Goal: Task Accomplishment & Management: Manage account settings

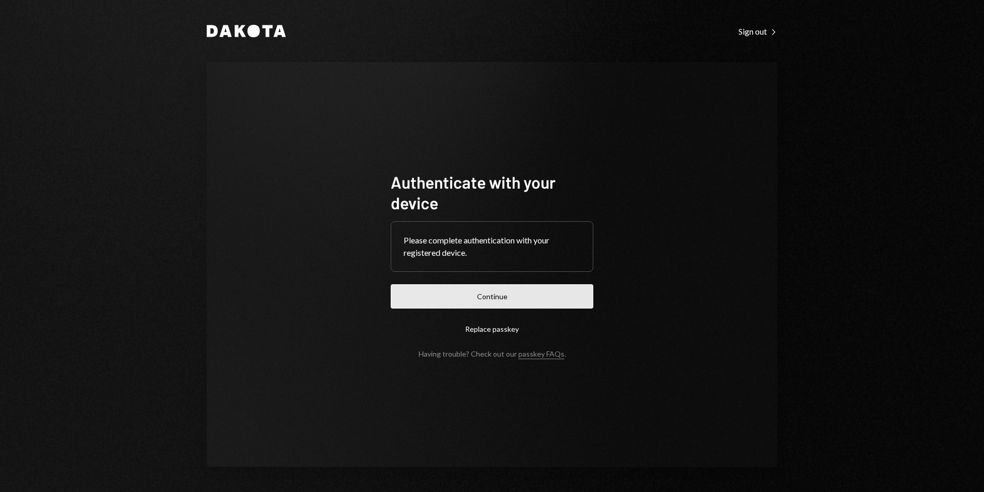
click at [550, 302] on button "Continue" at bounding box center [492, 296] width 203 height 24
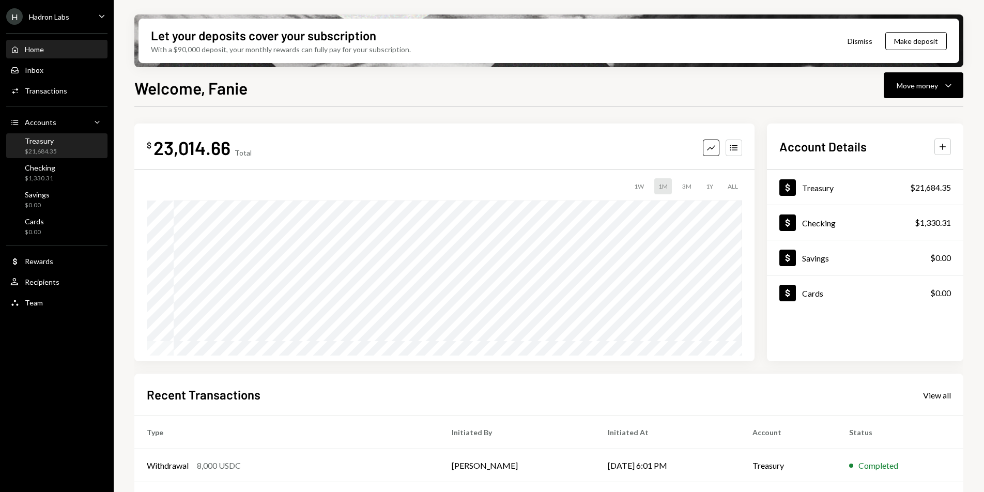
click at [95, 137] on div "Treasury $21,684.35" at bounding box center [56, 146] width 93 height 20
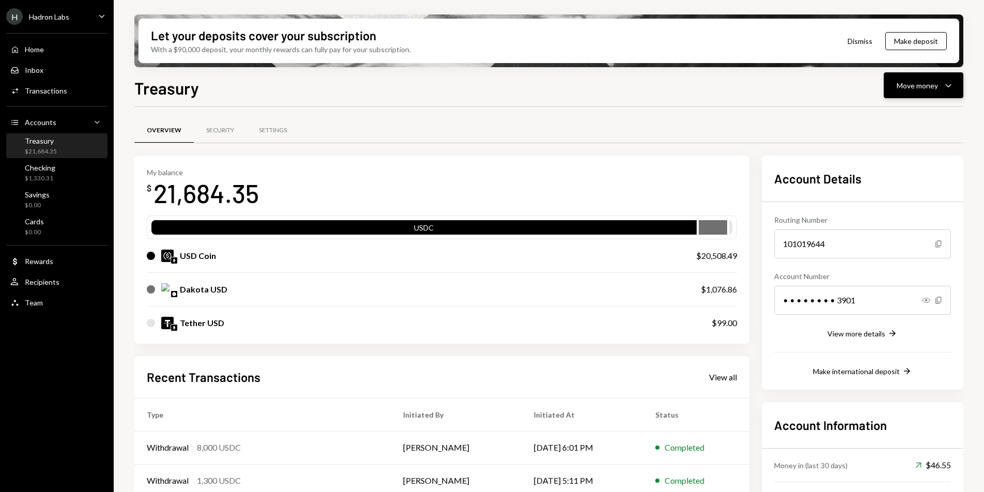
click at [952, 88] on icon "Caret Down" at bounding box center [948, 85] width 12 height 12
click at [903, 161] on div "Deposit" at bounding box center [915, 163] width 75 height 11
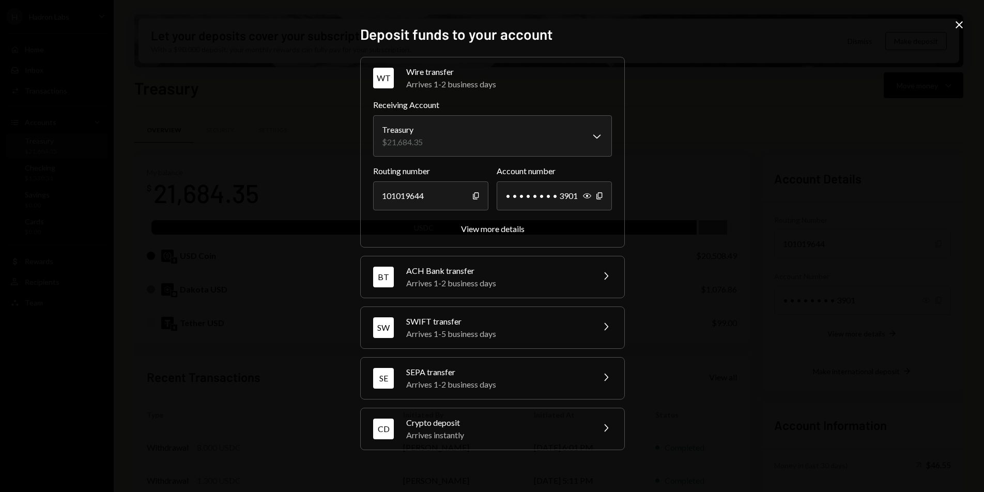
click at [501, 423] on div "Crypto deposit" at bounding box center [496, 423] width 181 height 12
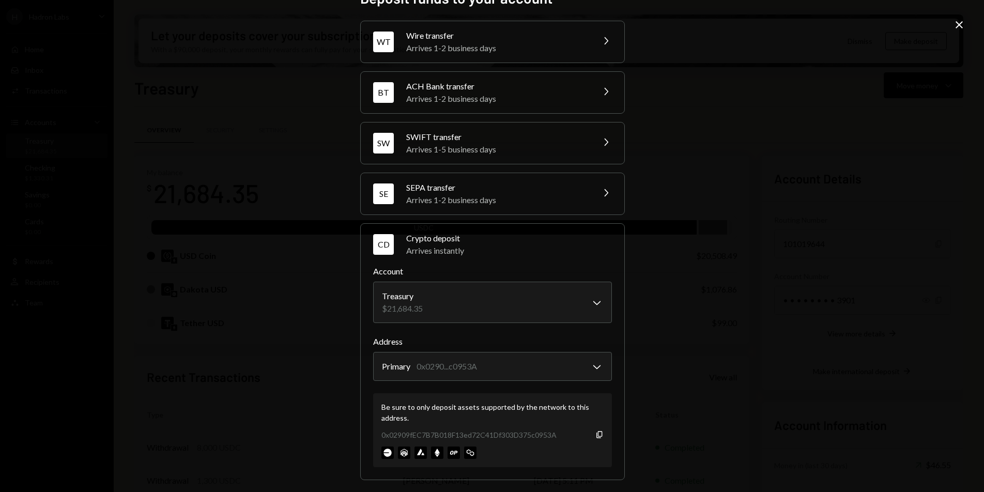
scroll to position [28, 0]
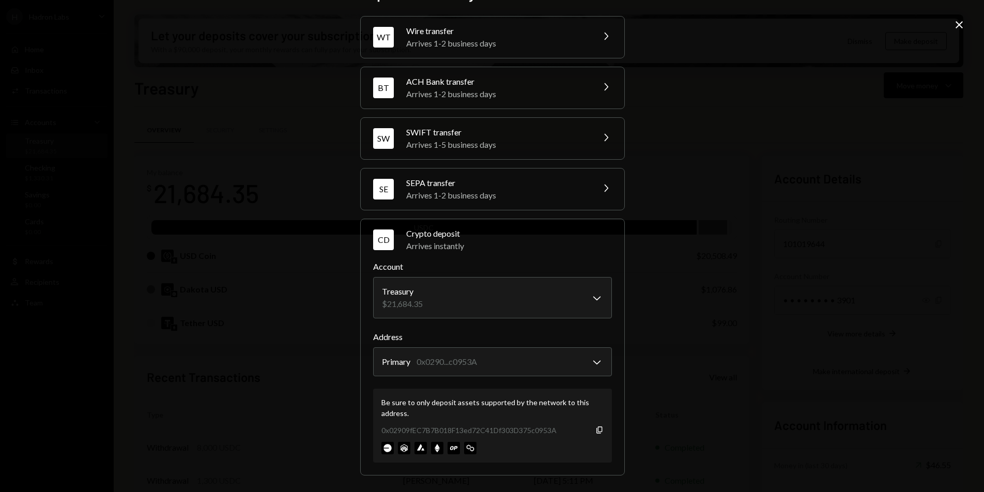
click at [960, 20] on icon "Close" at bounding box center [959, 25] width 12 height 12
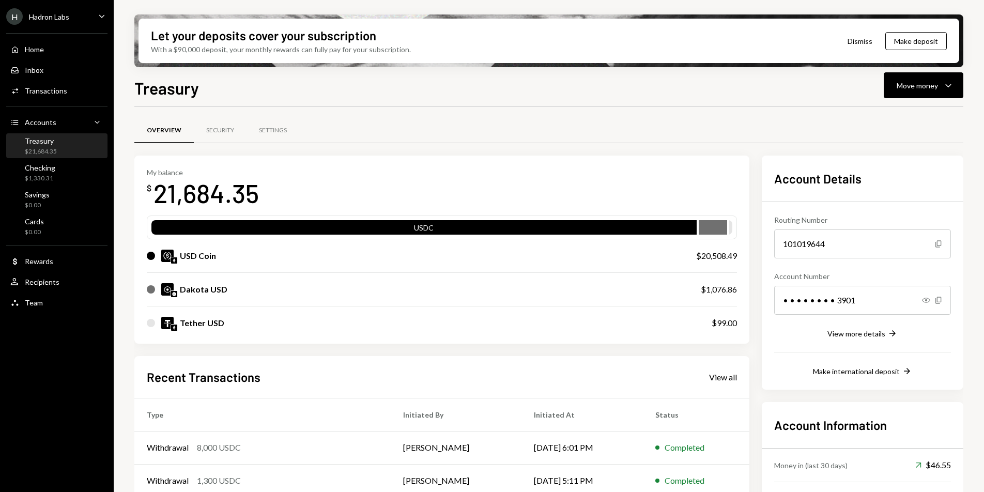
click at [37, 23] on div "H Hadron Labs" at bounding box center [37, 16] width 63 height 17
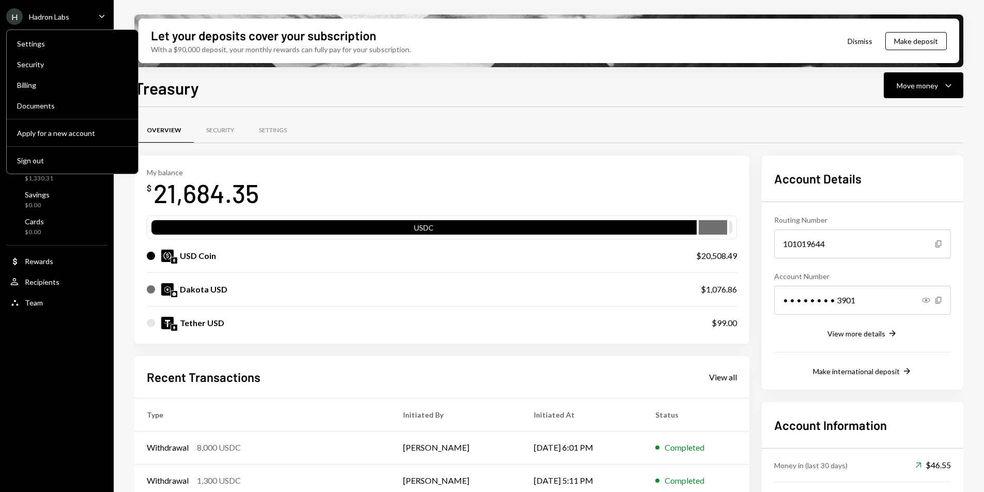
click at [56, 174] on div "Settings Security Billing Documents Apply for a new account Sign out" at bounding box center [72, 101] width 132 height 145
click at [53, 170] on button "Sign out" at bounding box center [72, 160] width 123 height 19
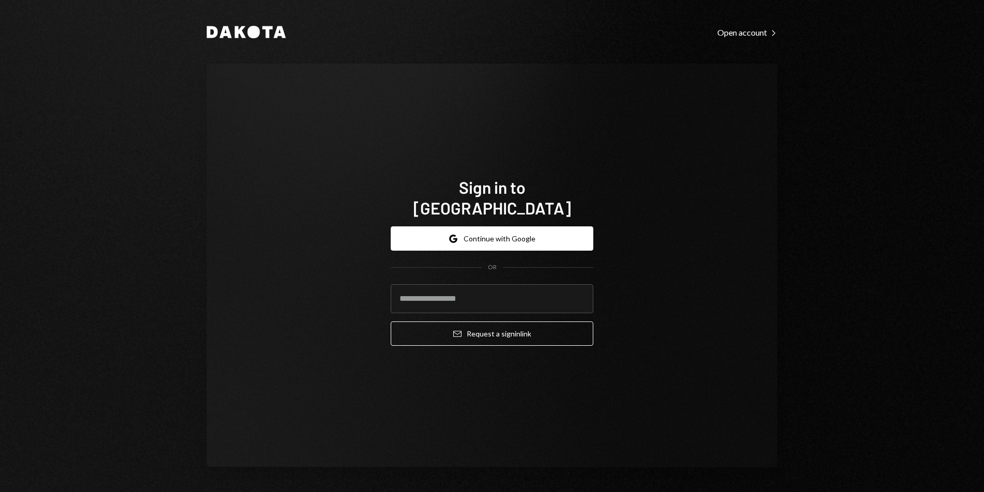
click at [454, 218] on div "Google Continue with Google OR Email Request a sign in link" at bounding box center [492, 286] width 203 height 136
click at [456, 226] on button "Google Continue with Google" at bounding box center [492, 238] width 203 height 24
